Goal: Task Accomplishment & Management: Manage account settings

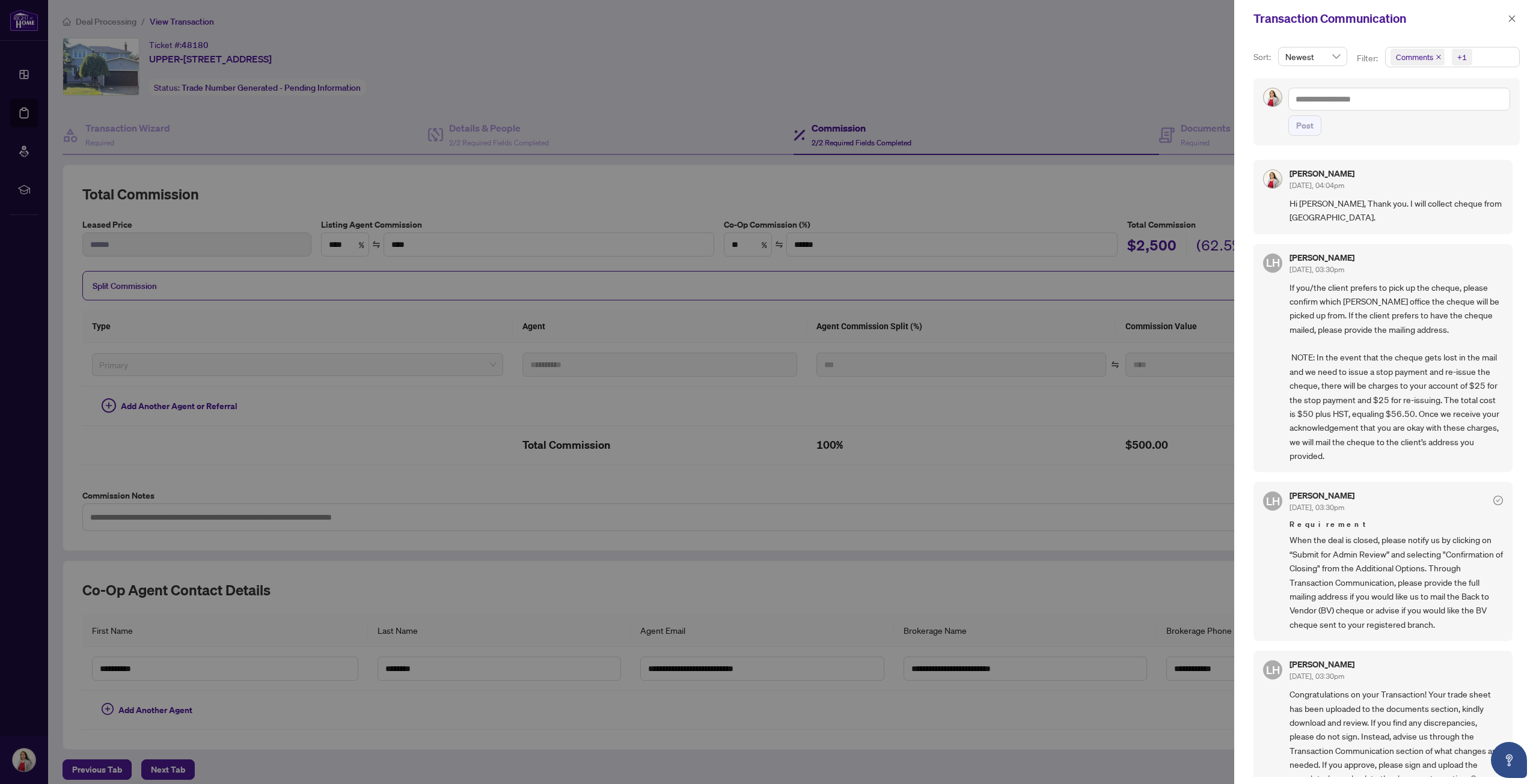
click at [447, 23] on div at bounding box center [770, 392] width 1539 height 784
drag, startPoint x: 307, startPoint y: 133, endPoint x: 288, endPoint y: 133, distance: 19.0
click at [305, 133] on div at bounding box center [770, 392] width 1539 height 784
click at [18, 66] on div at bounding box center [770, 392] width 1539 height 784
click at [1511, 18] on icon "close" at bounding box center [1512, 18] width 9 height 9
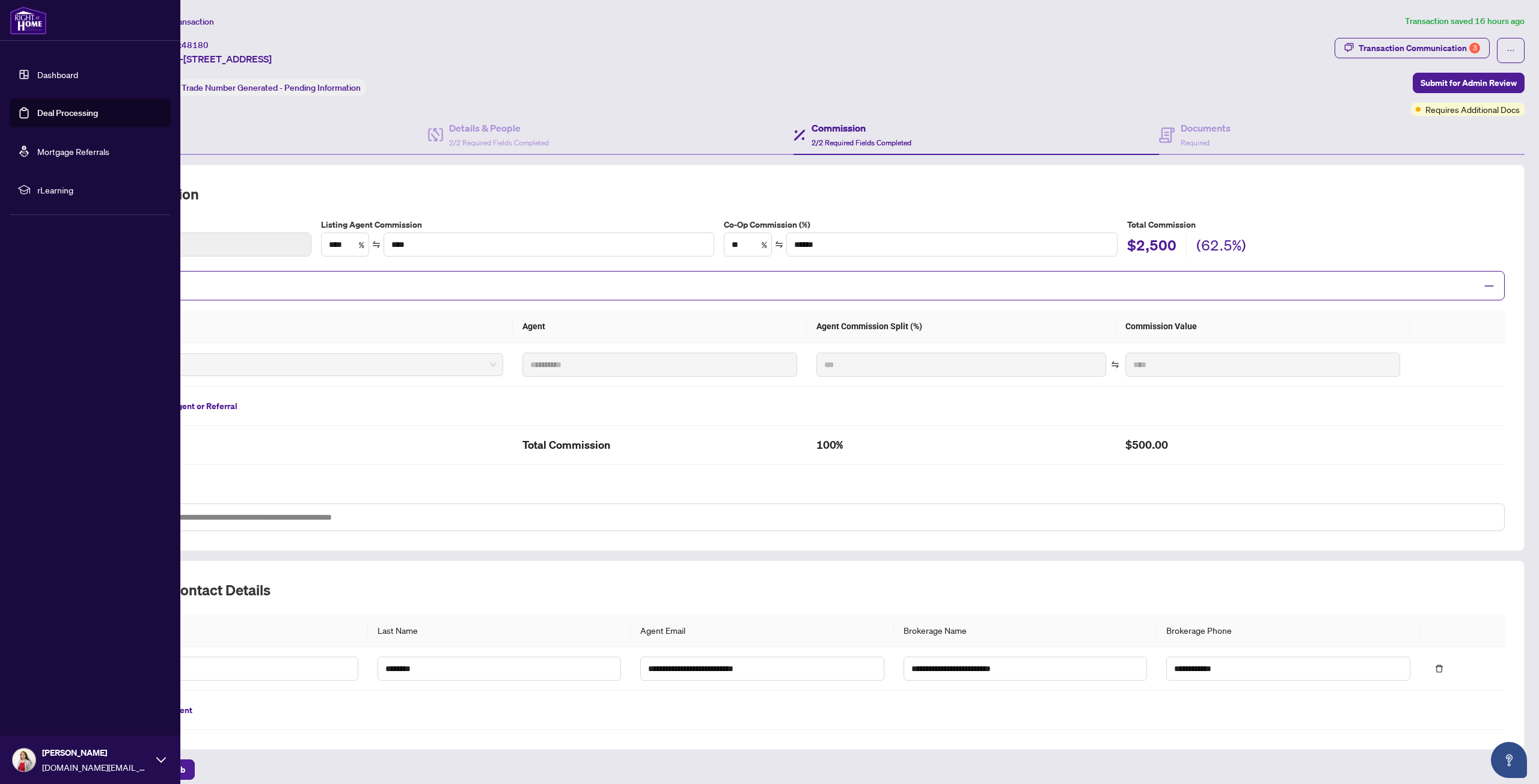
click at [60, 74] on link "Dashboard" at bounding box center [58, 74] width 41 height 11
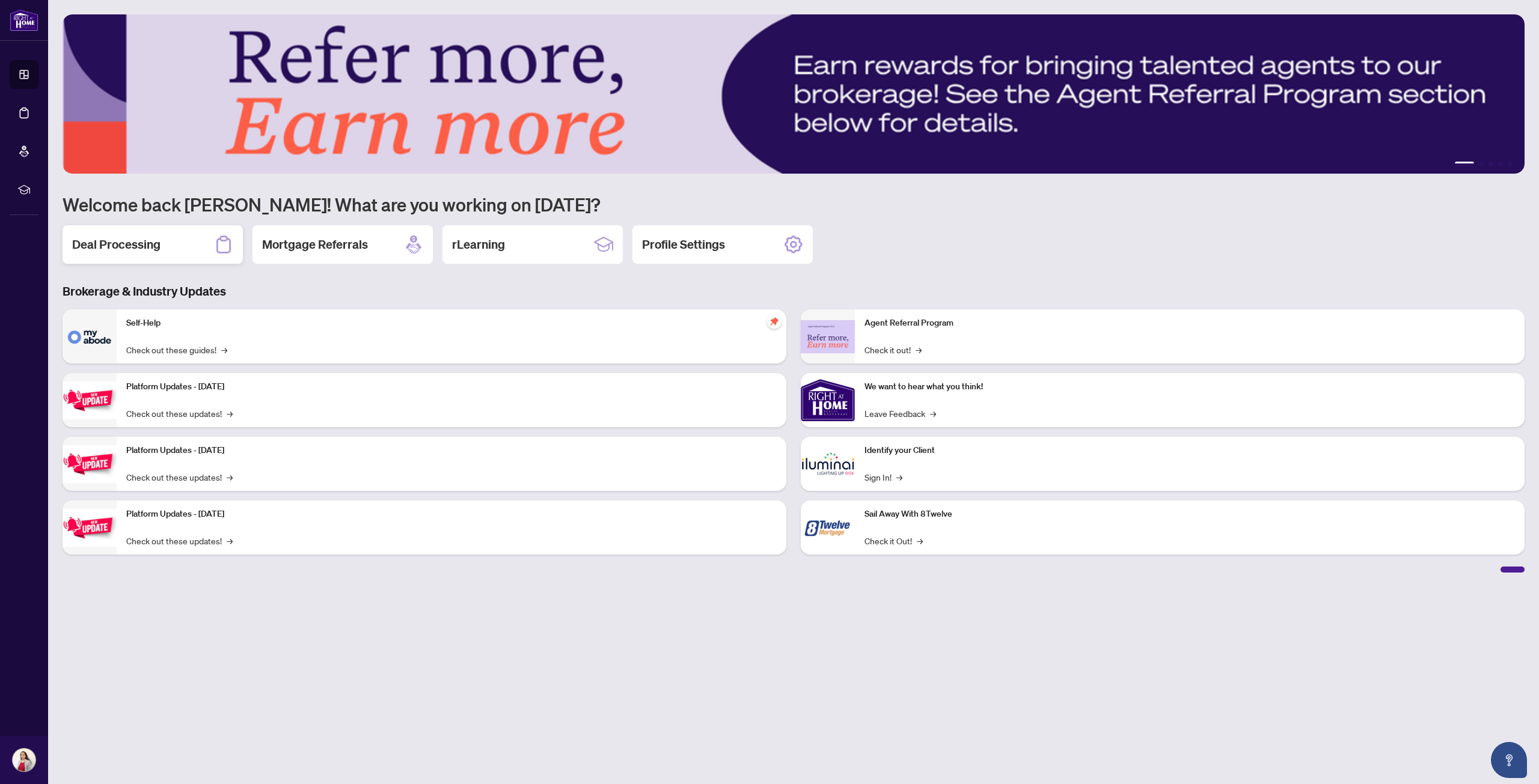
click at [116, 244] on h2 "Deal Processing" at bounding box center [116, 245] width 89 height 17
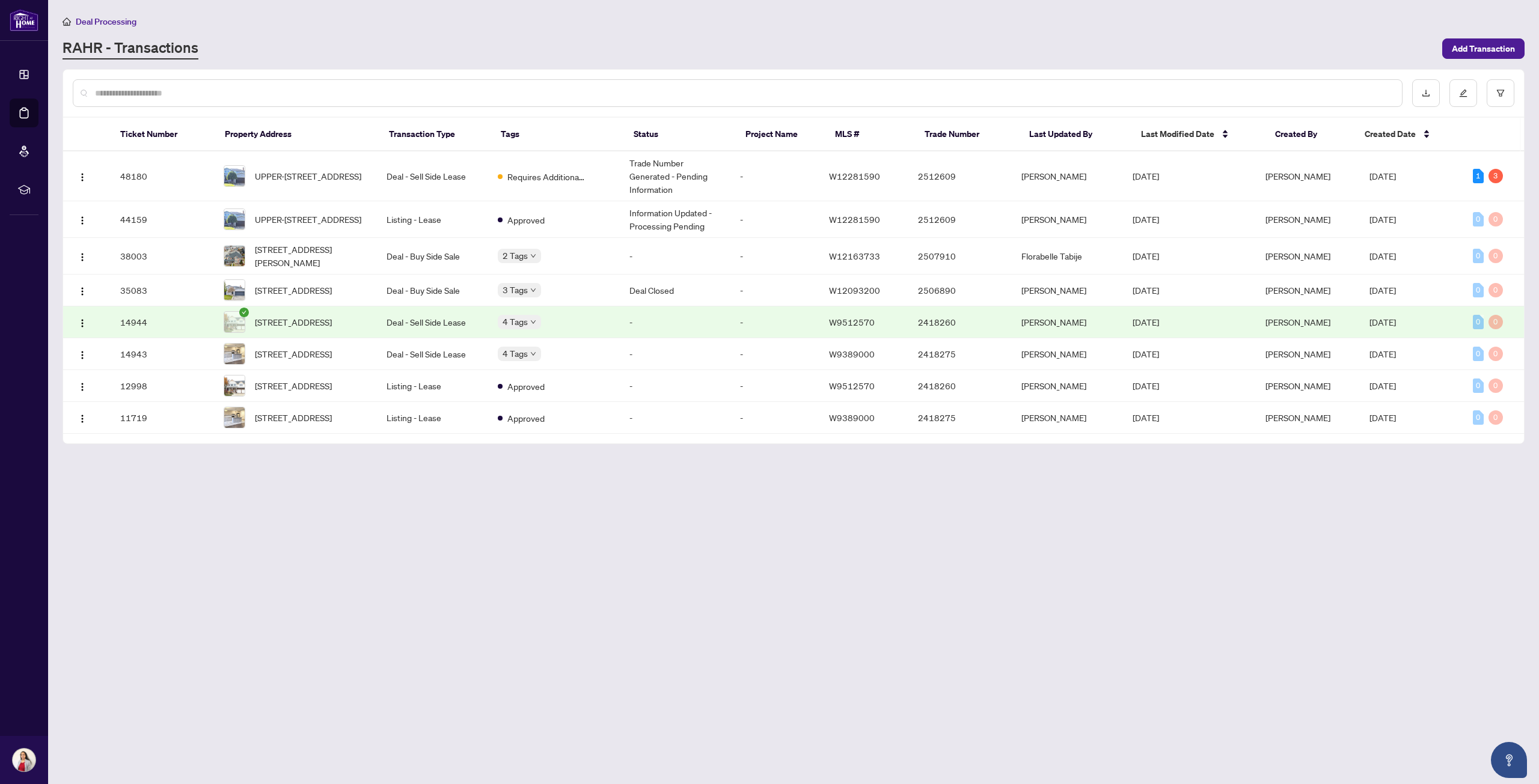
click at [275, 641] on main "Deal Processing [PERSON_NAME] - Transactions Add Transaction Ticket Number Prop…" at bounding box center [794, 392] width 1491 height 784
click at [537, 546] on main "Deal Processing [PERSON_NAME] - Transactions Add Transaction Ticket Number Prop…" at bounding box center [794, 392] width 1491 height 784
click at [1282, 587] on main "Deal Processing [PERSON_NAME] - Transactions Add Transaction Ticket Number Prop…" at bounding box center [794, 392] width 1491 height 784
click at [329, 170] on span "UPPER-[STREET_ADDRESS]" at bounding box center [308, 176] width 106 height 13
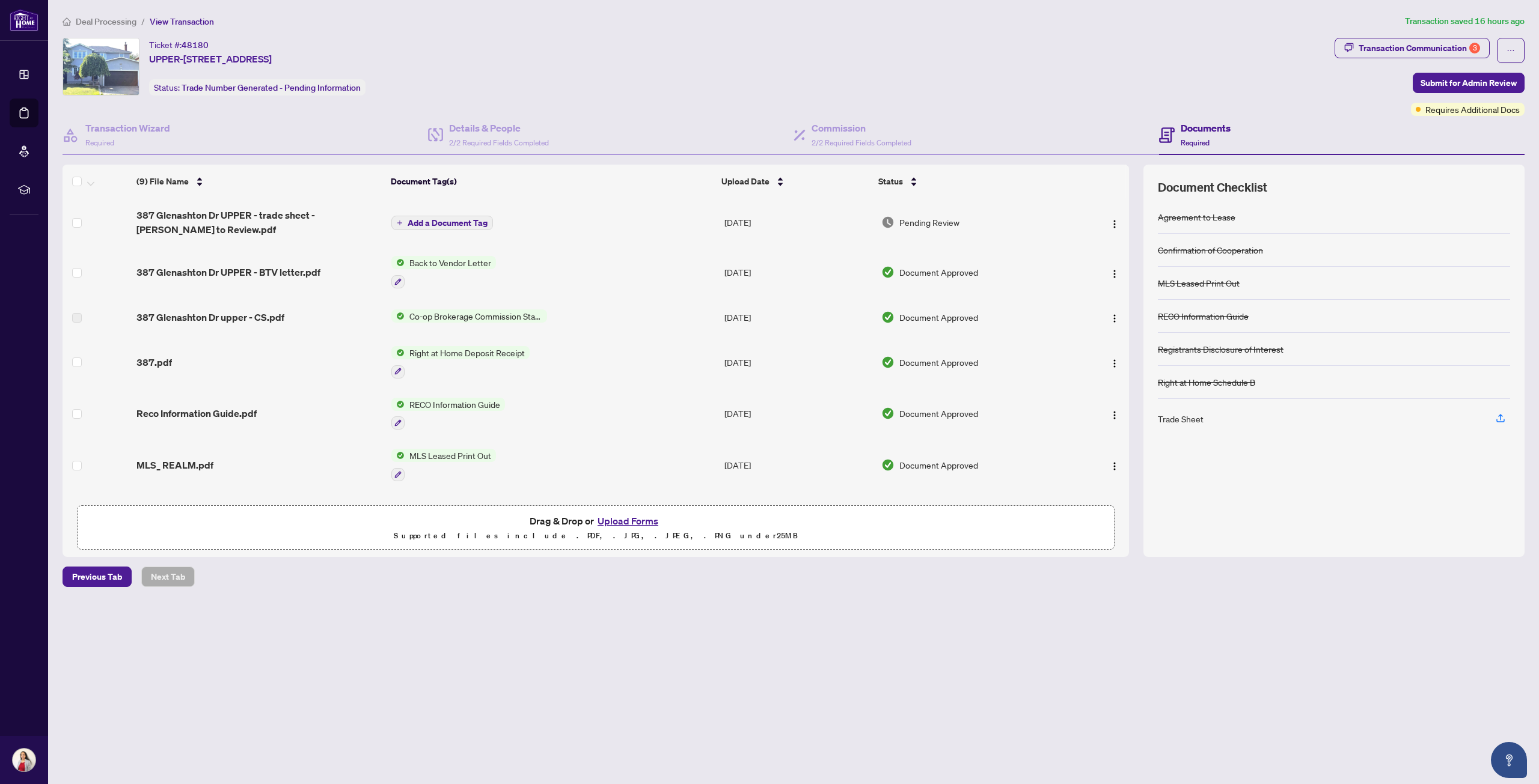
click at [630, 517] on button "Upload Forms" at bounding box center [628, 521] width 68 height 16
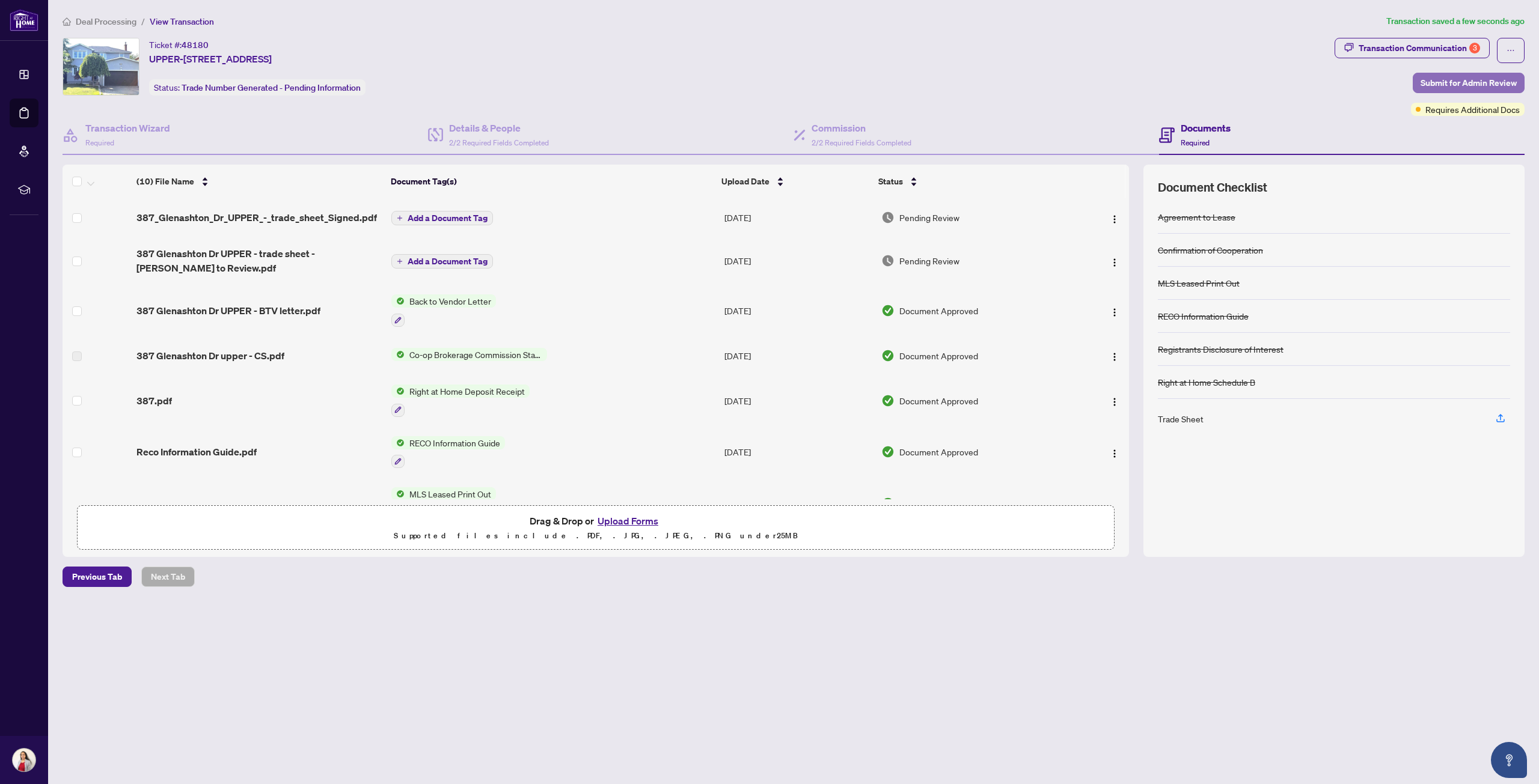
click at [1494, 80] on span "Submit for Admin Review" at bounding box center [1469, 82] width 97 height 19
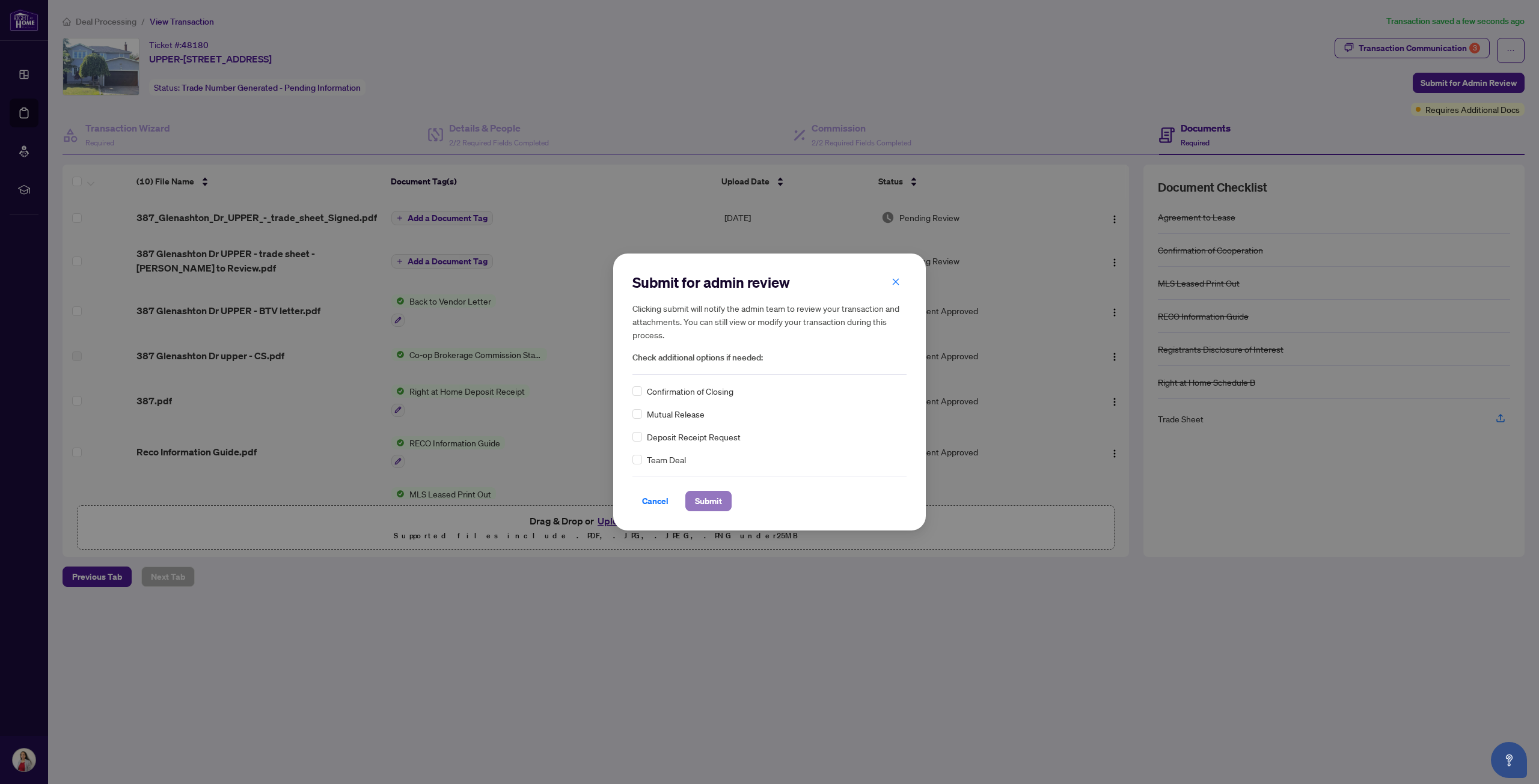
click at [708, 502] on span "Submit" at bounding box center [708, 501] width 27 height 19
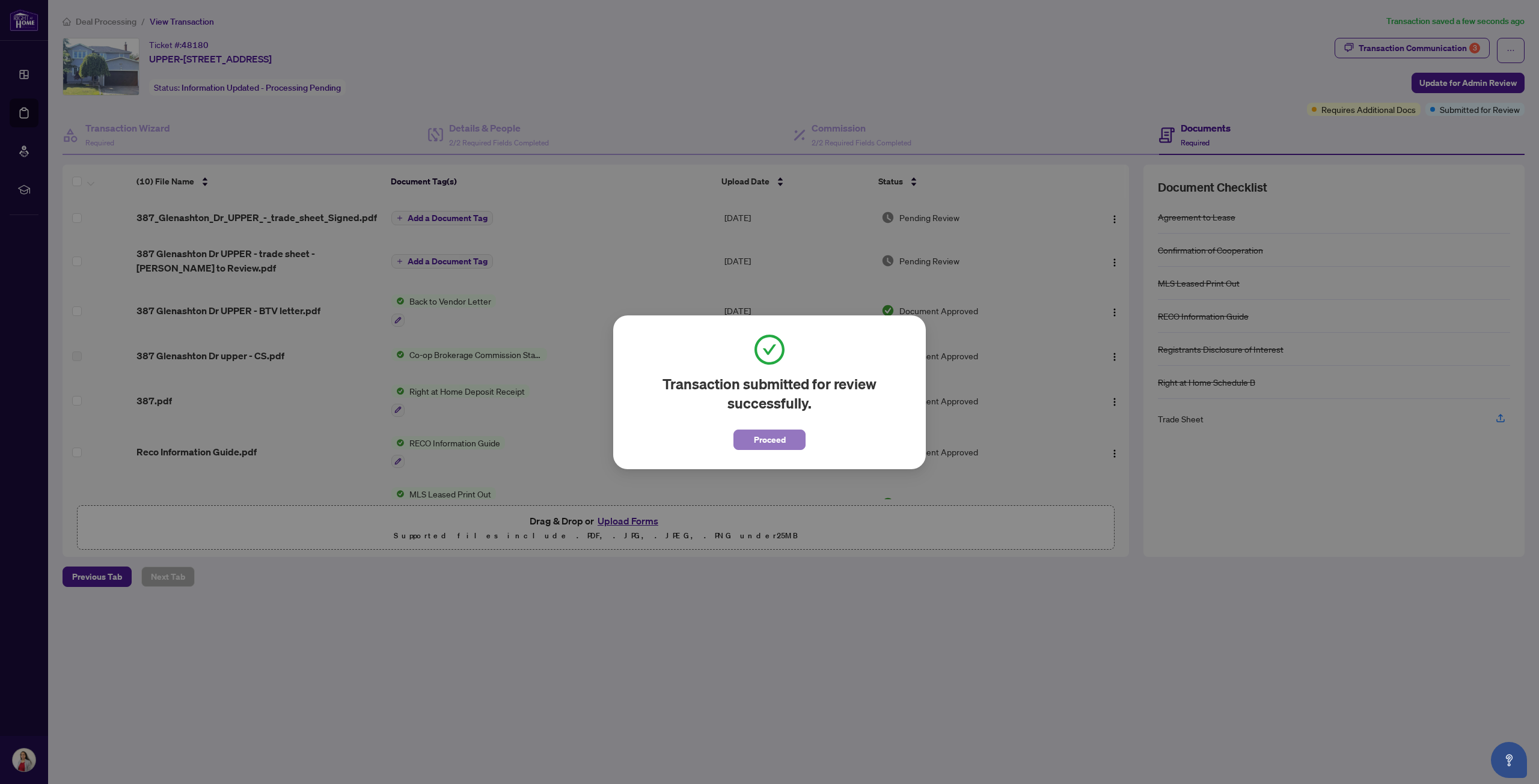
click at [773, 440] on span "Proceed" at bounding box center [770, 439] width 32 height 19
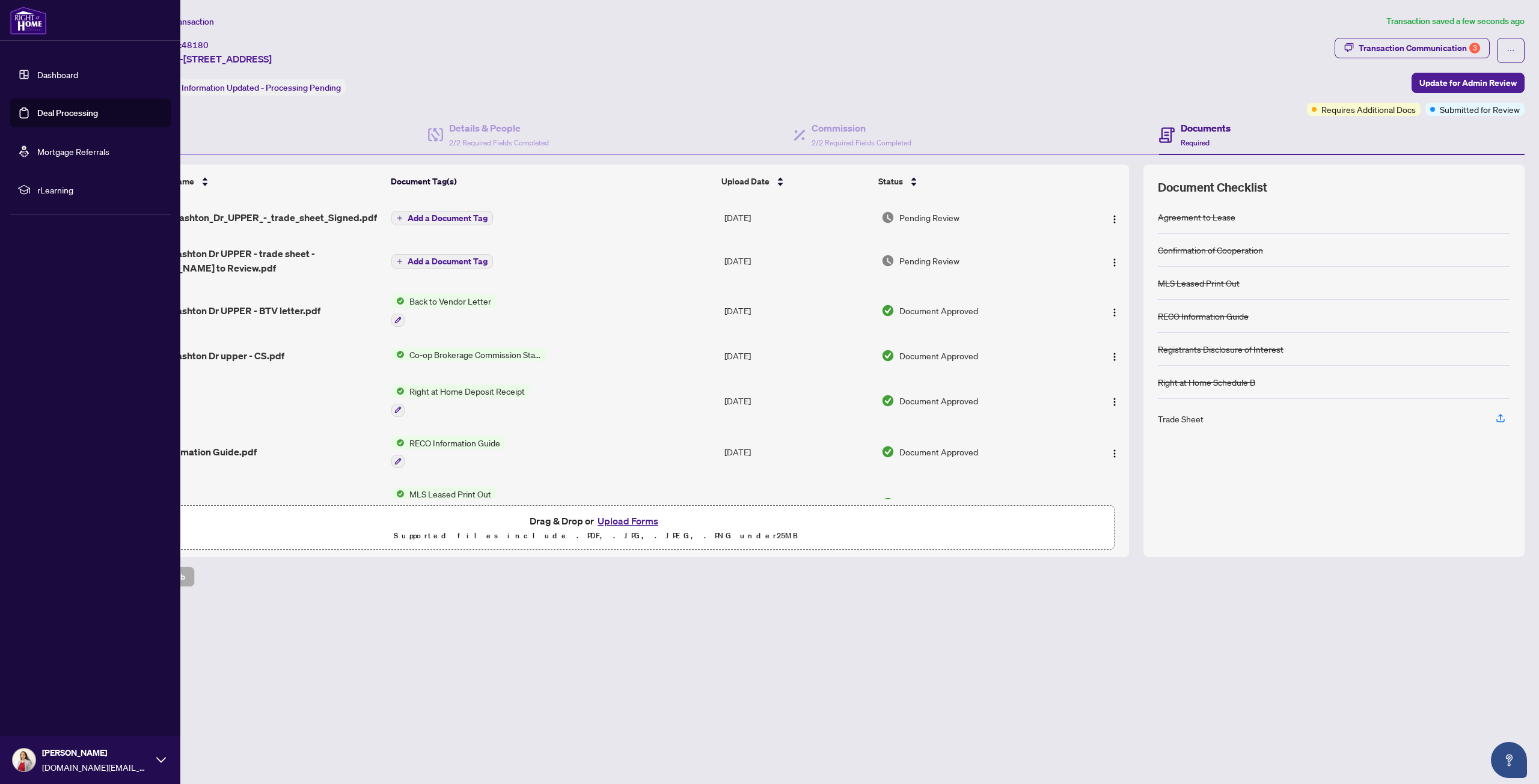
click at [77, 72] on link "Dashboard" at bounding box center [58, 74] width 41 height 11
